Goal: Transaction & Acquisition: Purchase product/service

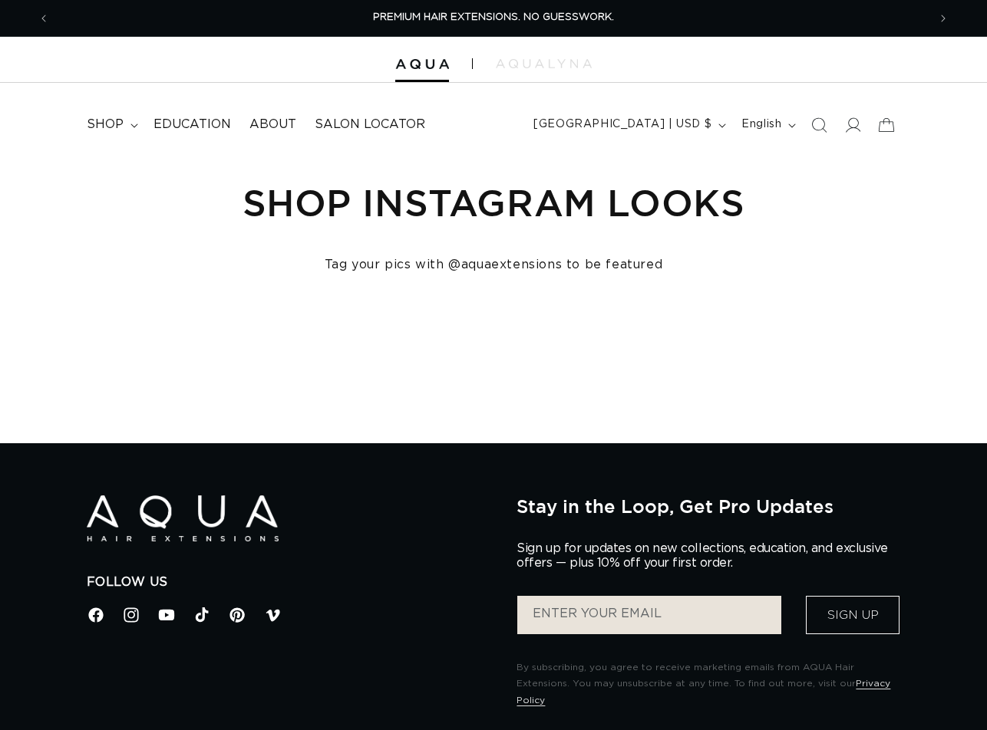
click at [819, 126] on icon "Search" at bounding box center [818, 124] width 15 height 15
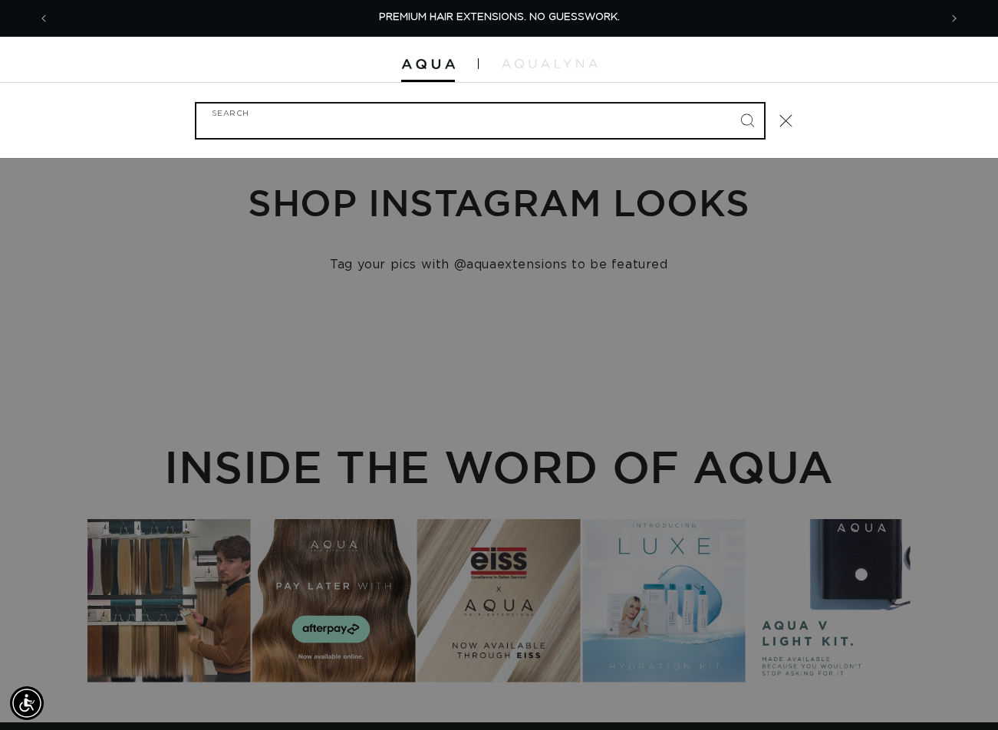
paste input "18" FUSION #ARCTIC ROOTED"
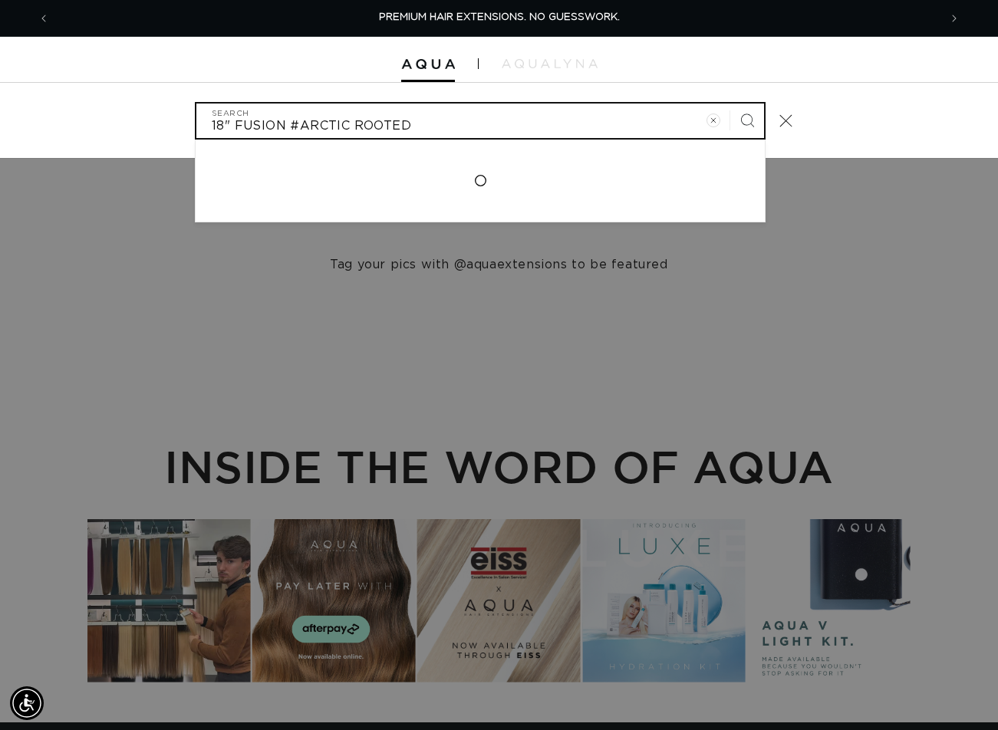
type input "18" FUSION #ARCTIC ROOTED"
click at [730, 104] on button "Search" at bounding box center [747, 121] width 34 height 34
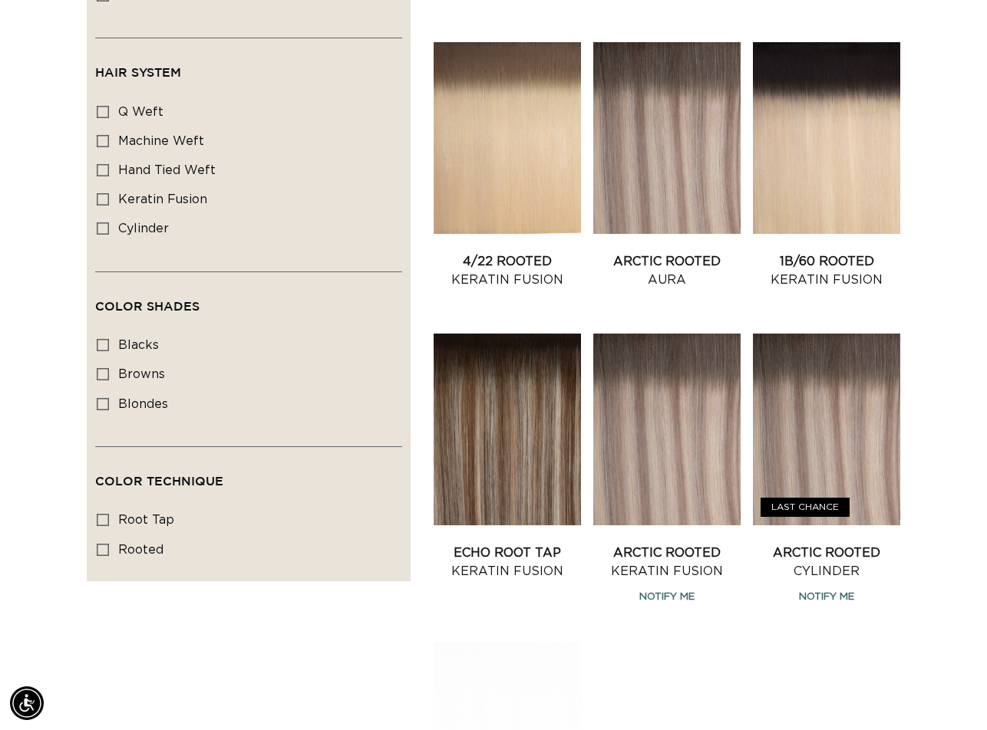
scroll to position [690, 0]
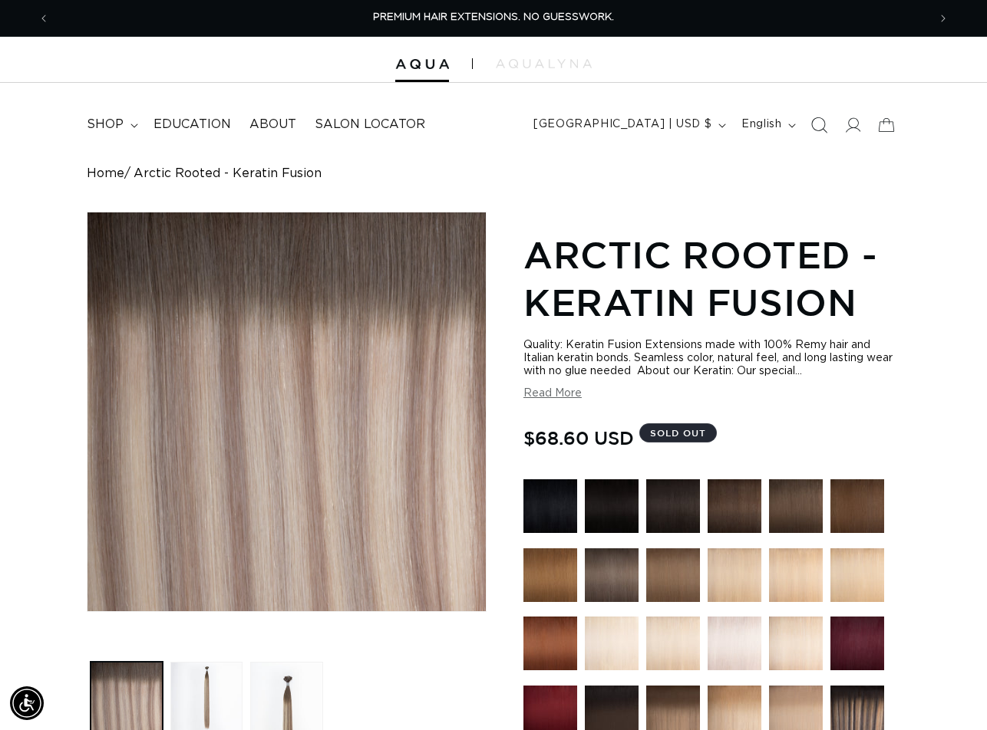
click at [813, 120] on icon "Search" at bounding box center [819, 125] width 16 height 16
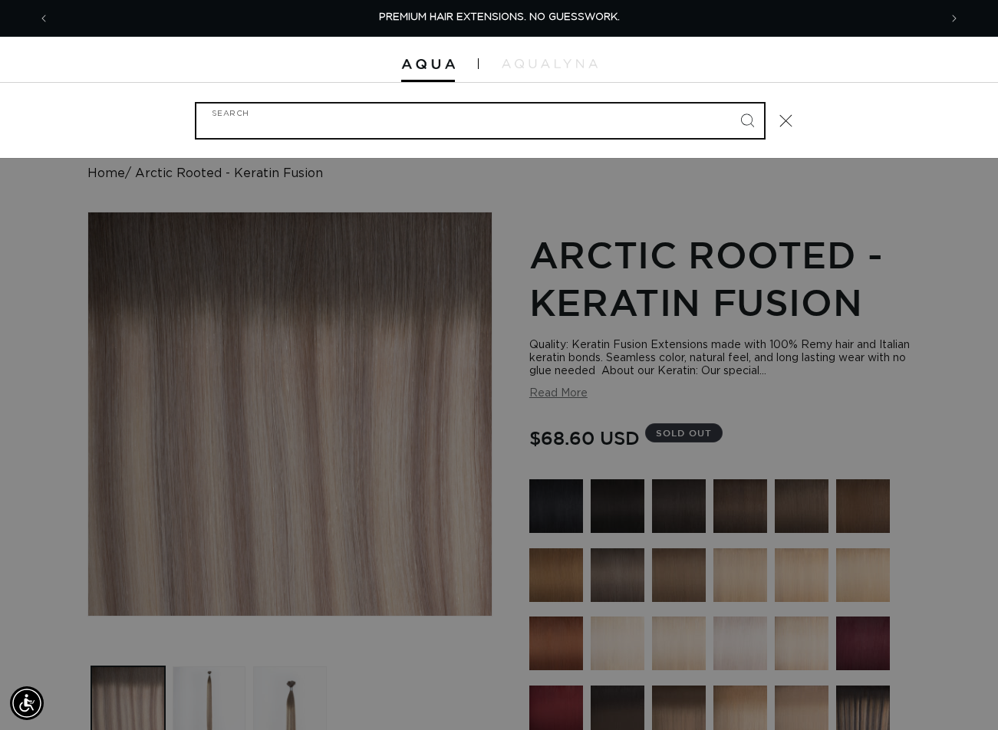
paste input "18" FUSION #8AB/60A ROOTED"
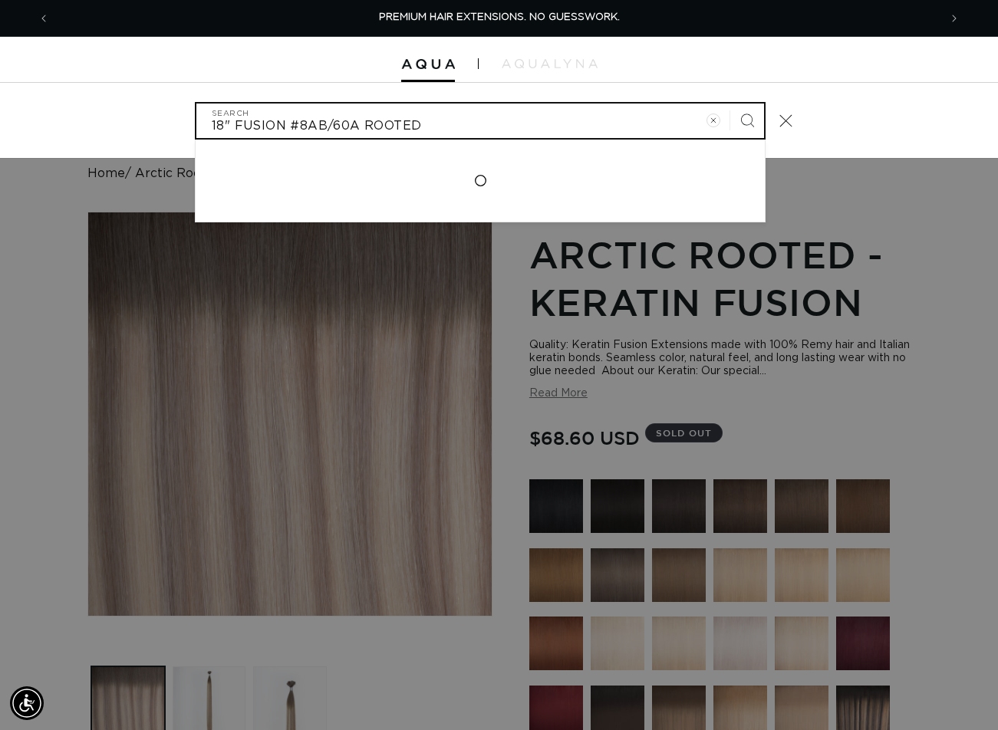
type input "18" FUSION #8AB/60A ROOTED"
click at [730, 104] on button "Search" at bounding box center [747, 121] width 34 height 34
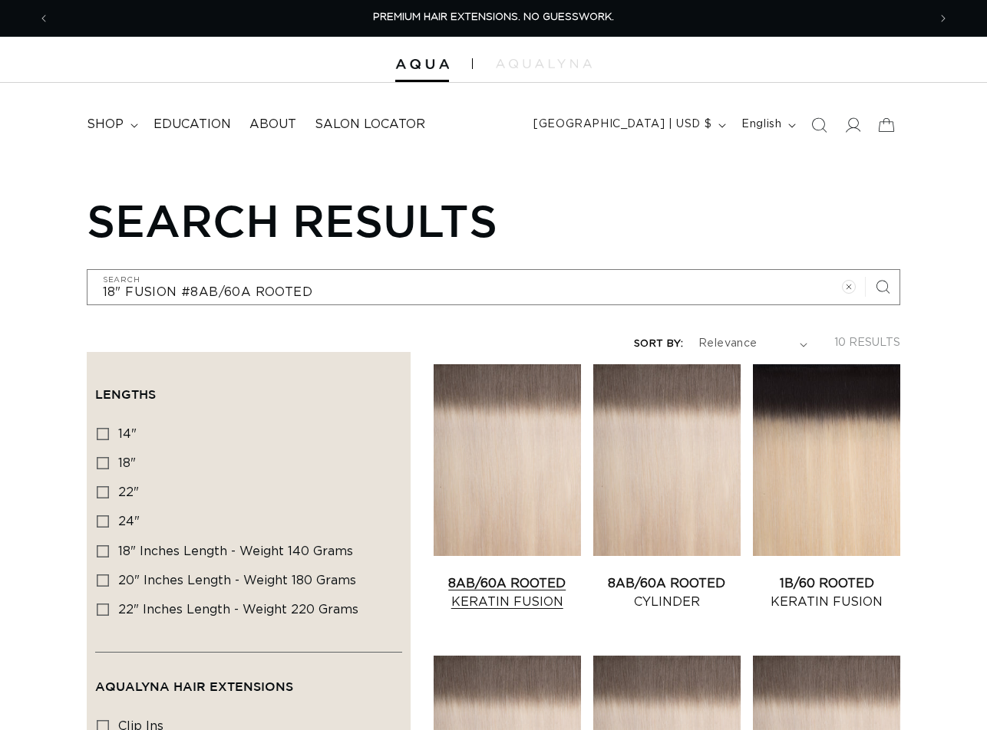
click at [489, 575] on link "8AB/60A Rooted Keratin Fusion" at bounding box center [506, 593] width 147 height 37
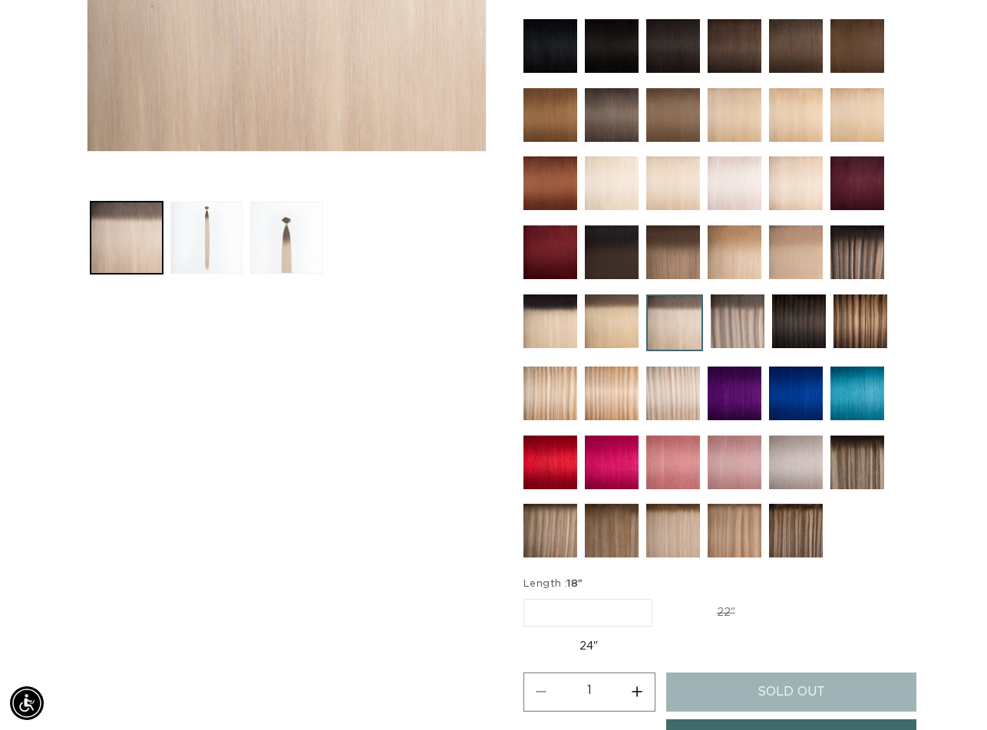
scroll to position [767, 0]
